Goal: Find specific page/section: Find specific page/section

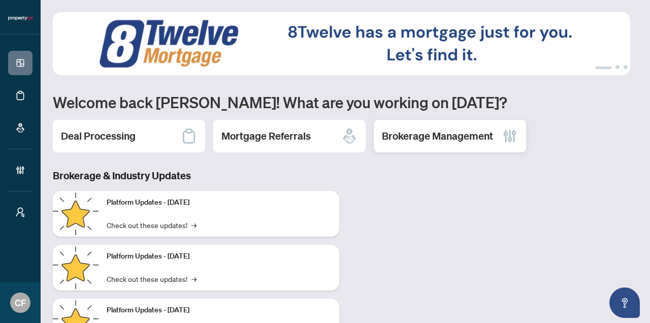
click at [458, 136] on h2 "Brokerage Management" at bounding box center [437, 136] width 111 height 14
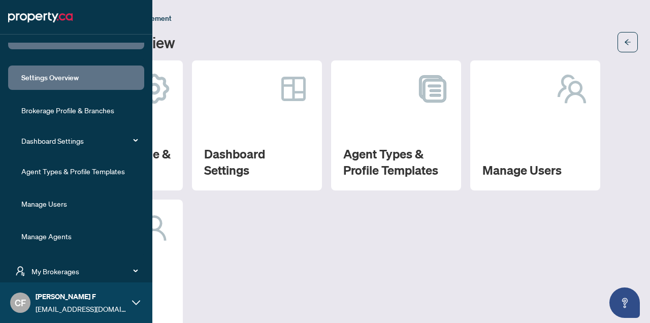
scroll to position [16, 0]
click at [69, 113] on link "Brokerage Profile & Branches" at bounding box center [67, 110] width 93 height 9
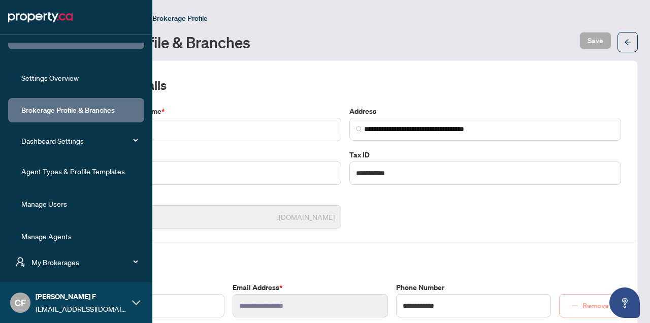
click at [63, 265] on span "My Brokerages" at bounding box center [84, 261] width 106 height 11
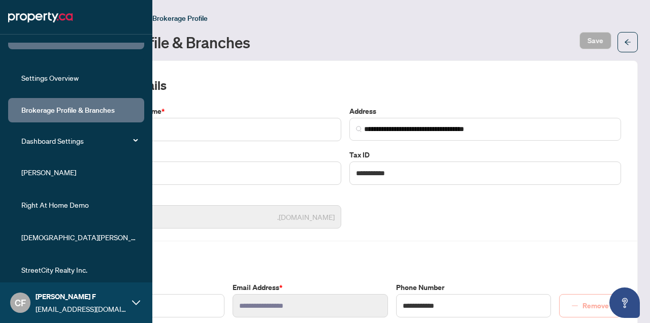
scroll to position [278, 0]
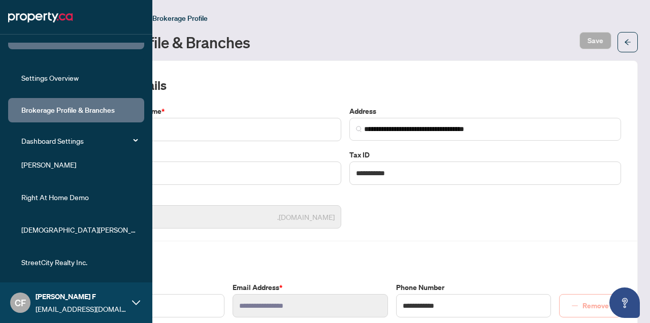
click at [64, 262] on span "StreetCity Realty Inc." at bounding box center [79, 261] width 116 height 11
